Goal: Book appointment/travel/reservation

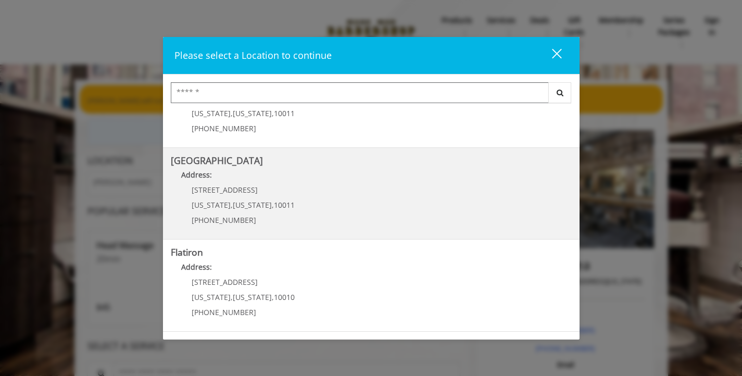
scroll to position [135, 0]
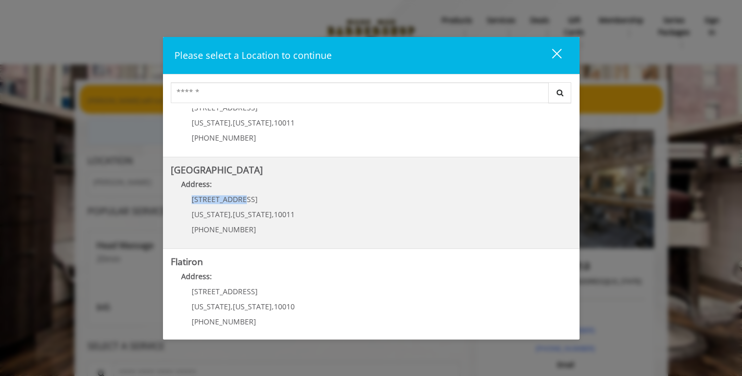
drag, startPoint x: 191, startPoint y: 200, endPoint x: 249, endPoint y: 199, distance: 57.8
click at [249, 199] on p "[STREET_ADDRESS]" at bounding box center [243, 199] width 103 height 8
